Goal: Transaction & Acquisition: Book appointment/travel/reservation

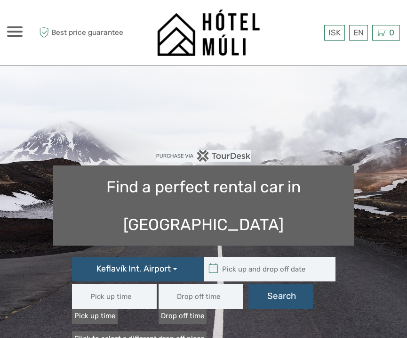
type input "[DATE] - [DATE]"
type input "08:00"
type input "[DATE] - [DATE]"
type input "08:00"
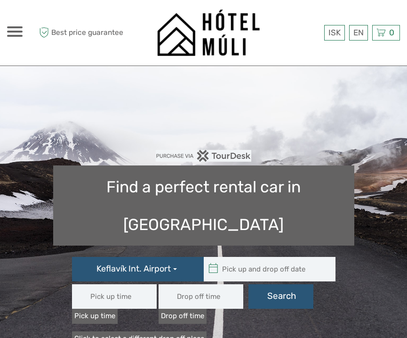
type input "08:00"
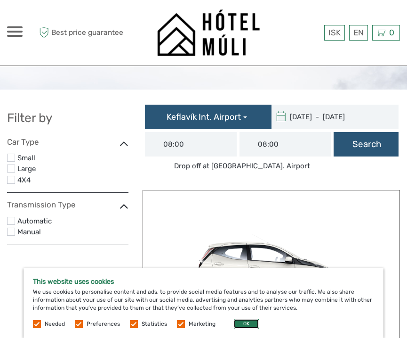
click at [251, 325] on button "OK" at bounding box center [246, 323] width 25 height 9
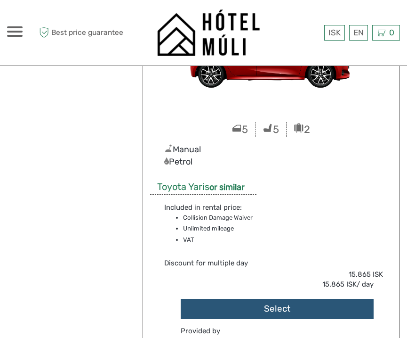
scroll to position [700, 0]
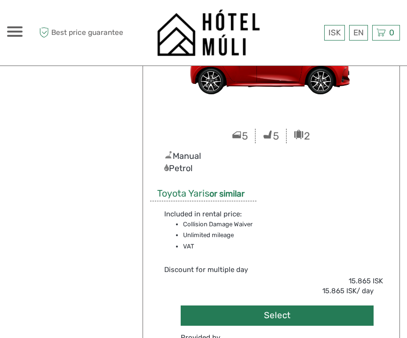
click at [282, 309] on button "Select" at bounding box center [277, 315] width 193 height 20
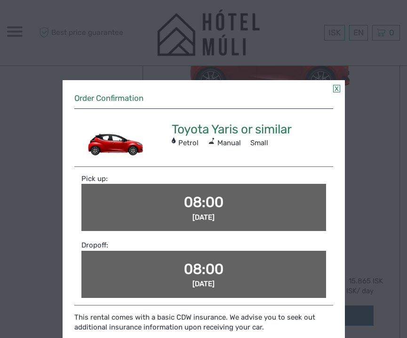
click at [195, 213] on span "[DATE]" at bounding box center [204, 217] width 22 height 8
click at [193, 194] on span "08:00" at bounding box center [204, 201] width 40 height 17
click at [193, 199] on span "08:00" at bounding box center [204, 201] width 40 height 17
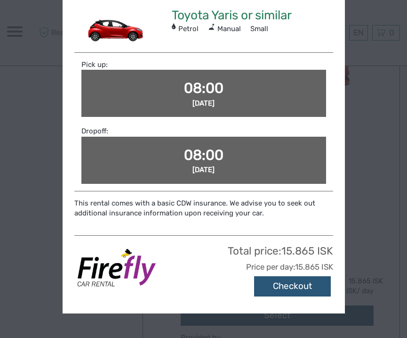
scroll to position [108, 0]
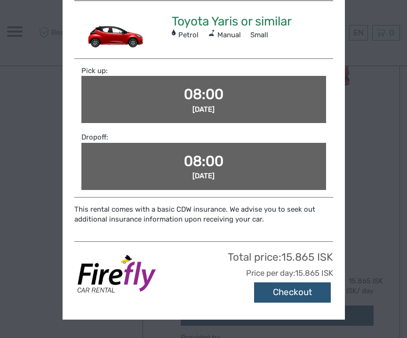
click at [193, 91] on span "08:00" at bounding box center [204, 94] width 40 height 17
click at [196, 94] on span "08:00" at bounding box center [204, 94] width 40 height 17
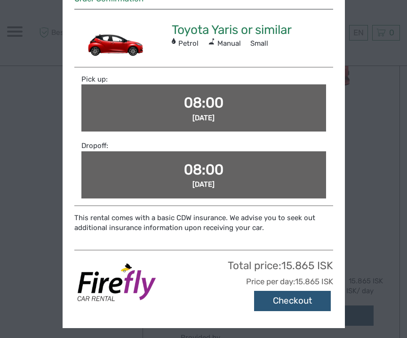
scroll to position [0, 0]
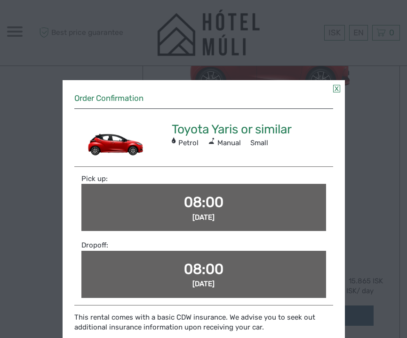
click at [336, 91] on link at bounding box center [336, 89] width 7 height 8
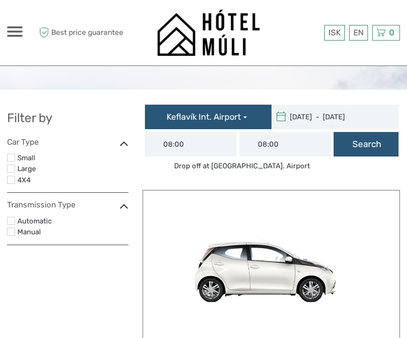
click at [197, 150] on input "08:00" at bounding box center [190, 144] width 91 height 24
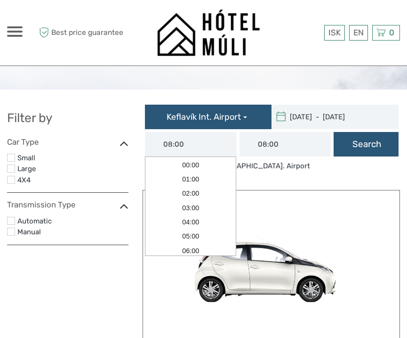
type input "[DATE]"
click at [324, 120] on input "[DATE] - [DATE]" at bounding box center [335, 117] width 127 height 24
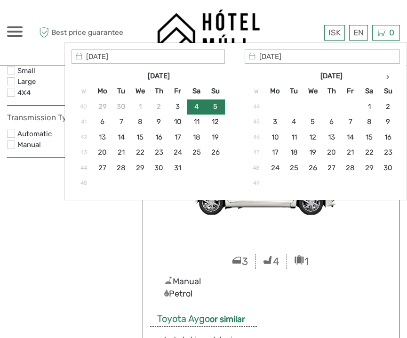
scroll to position [80, 0]
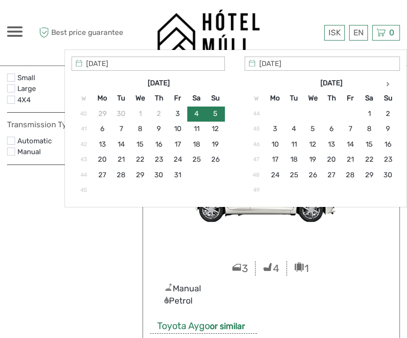
click at [94, 65] on input "[DATE]" at bounding box center [148, 63] width 153 height 14
click at [93, 64] on input "[DATE]" at bounding box center [148, 63] width 153 height 14
click at [389, 83] on icon at bounding box center [387, 83] width 3 height 5
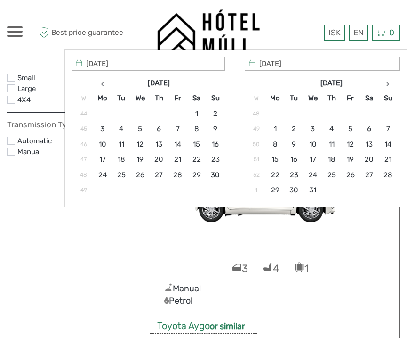
click at [389, 83] on icon at bounding box center [387, 83] width 3 height 5
click at [389, 84] on icon at bounding box center [387, 83] width 3 height 5
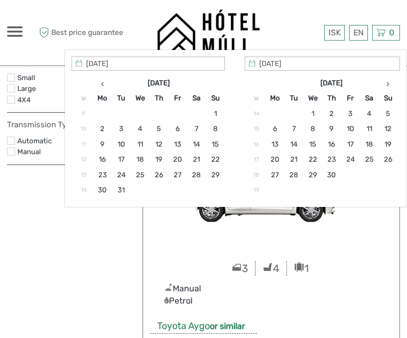
click at [389, 84] on icon at bounding box center [387, 83] width 3 height 5
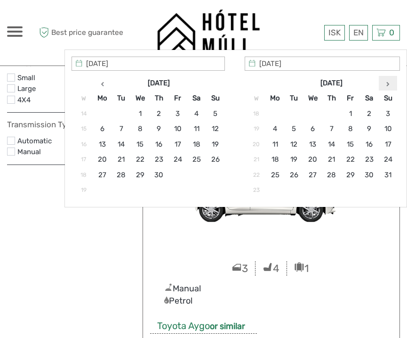
click at [389, 84] on icon at bounding box center [387, 83] width 3 height 5
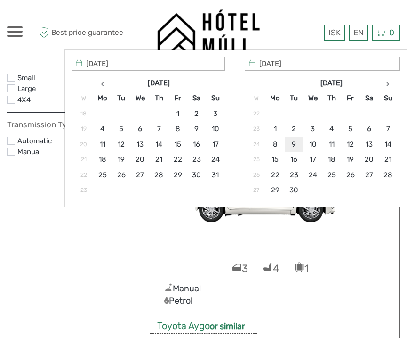
type input "[DATE]"
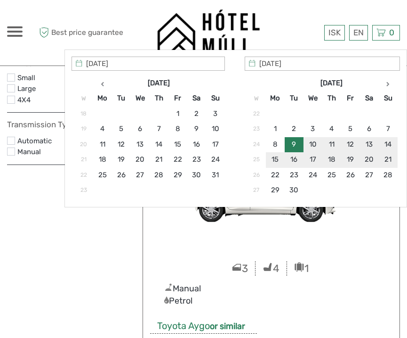
type input "[DATE]"
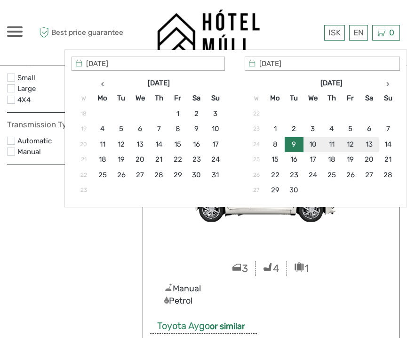
type input "[DATE] - [DATE]"
